Goal: Check status: Check status

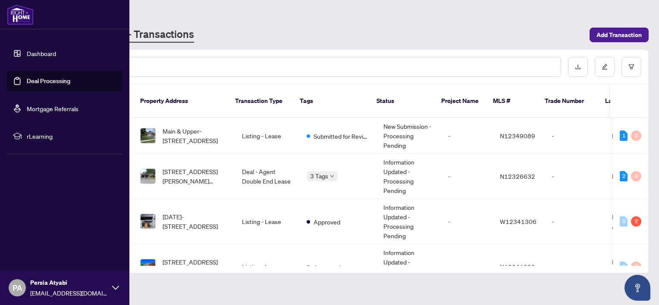
scroll to position [217, 0]
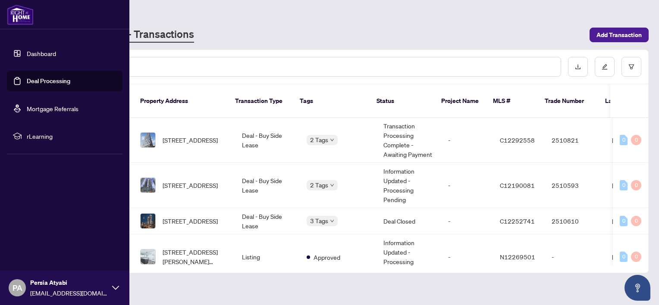
click at [31, 57] on link "Dashboard" at bounding box center [41, 54] width 29 height 8
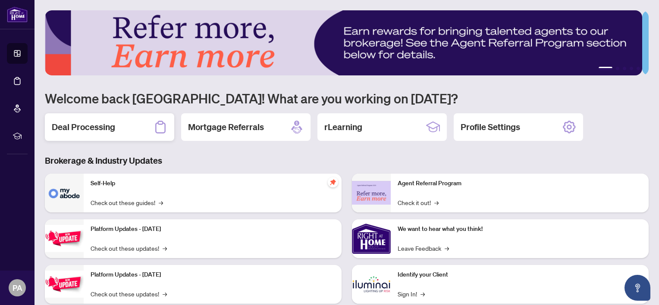
click at [76, 129] on h2 "Deal Processing" at bounding box center [83, 127] width 63 height 12
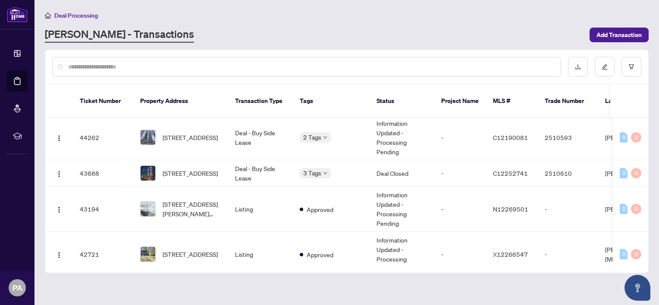
scroll to position [266, 0]
click at [299, 186] on td "Approved" at bounding box center [331, 208] width 77 height 45
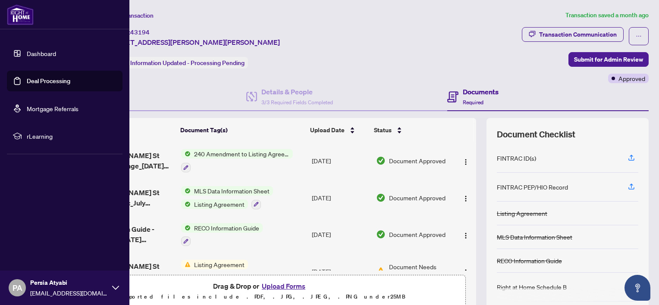
click at [40, 50] on link "Dashboard" at bounding box center [41, 54] width 29 height 8
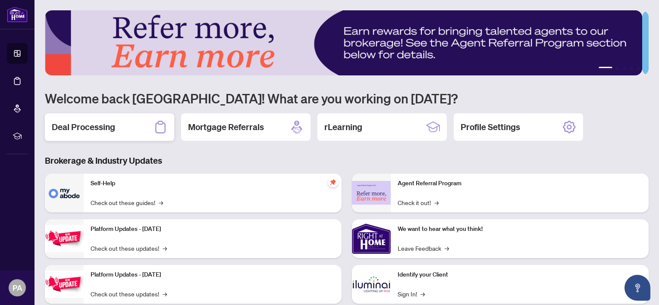
click at [69, 127] on h2 "Deal Processing" at bounding box center [83, 127] width 63 height 12
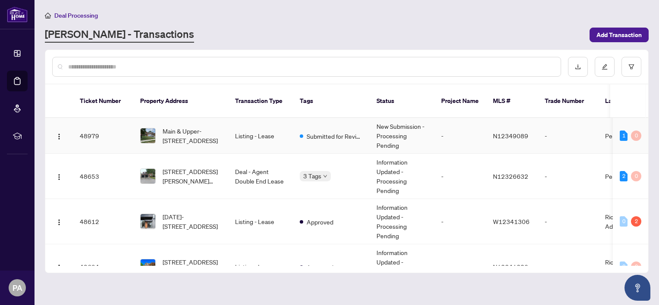
click at [69, 127] on td at bounding box center [59, 136] width 28 height 36
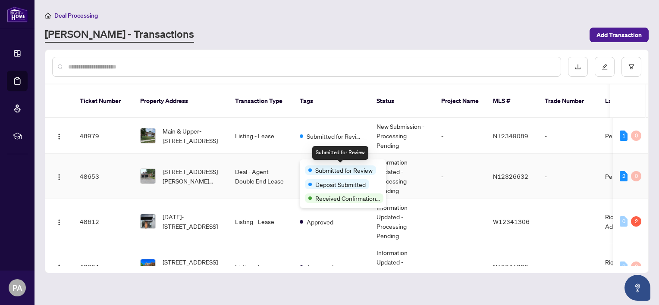
click at [325, 168] on span "Submitted for Review" at bounding box center [343, 170] width 57 height 9
